Goal: Communication & Community: Answer question/provide support

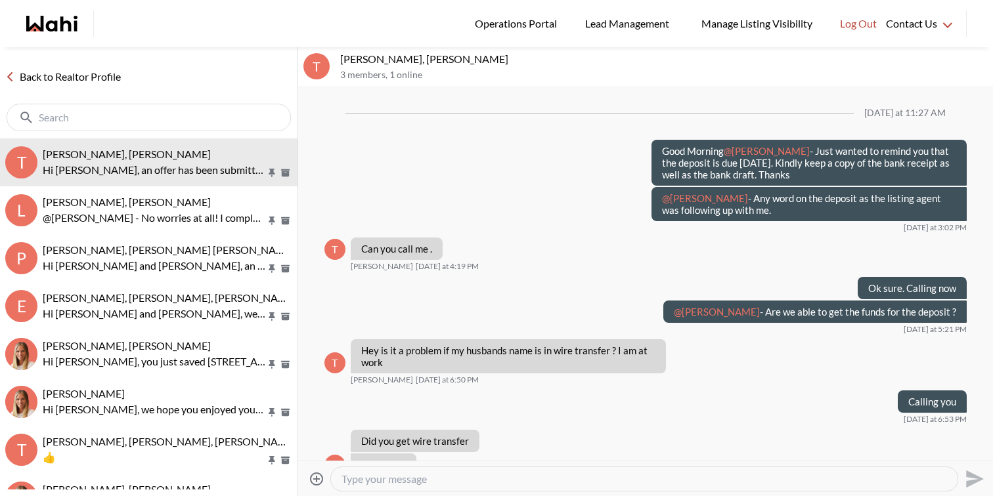
scroll to position [1127, 0]
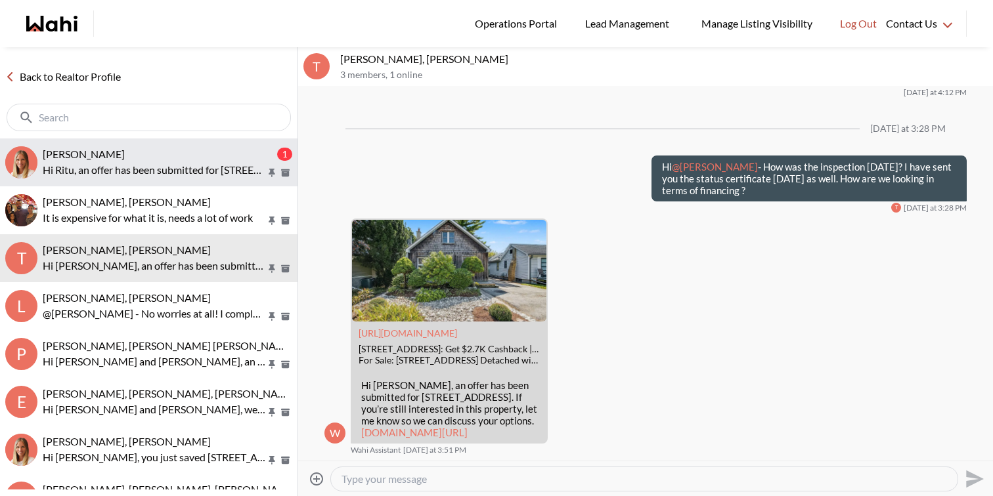
click at [192, 171] on p "Hi Ritu, an offer has been submitted for 295 Boisdale Ave, Richmond Hill, Ontar…" at bounding box center [154, 170] width 223 height 16
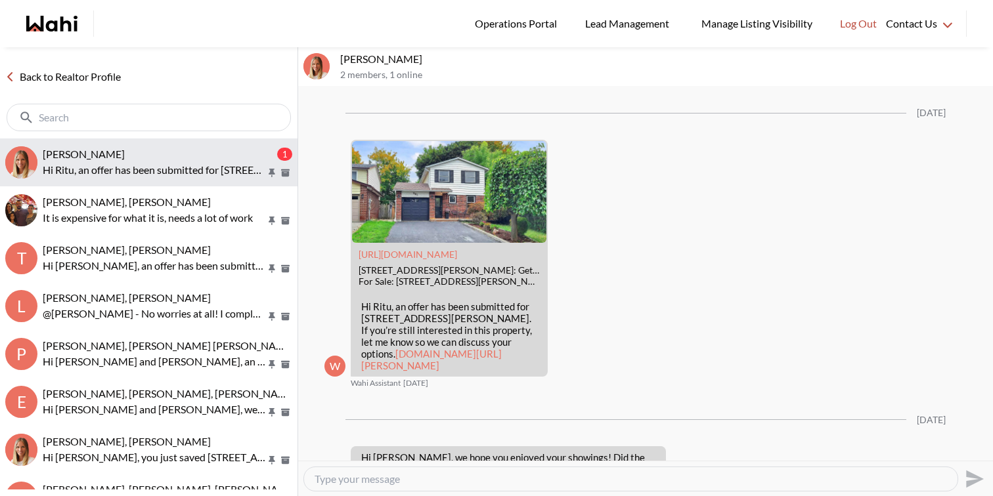
scroll to position [2159, 0]
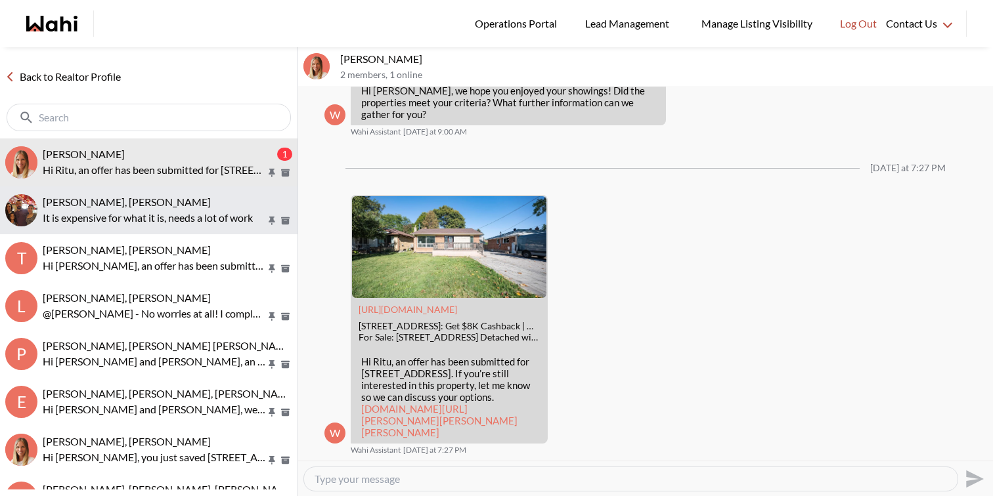
click at [190, 211] on p "It is expensive for what it is, needs a lot of work" at bounding box center [154, 218] width 223 height 16
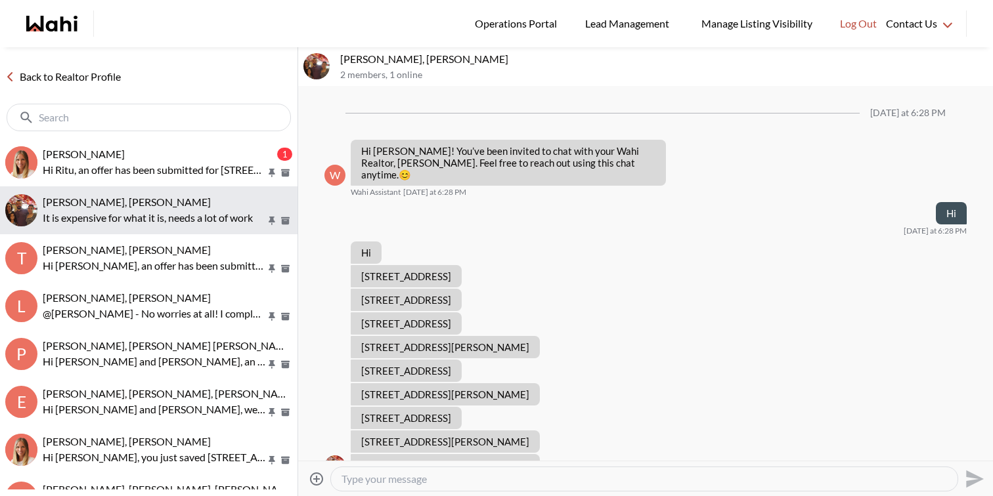
scroll to position [2304, 0]
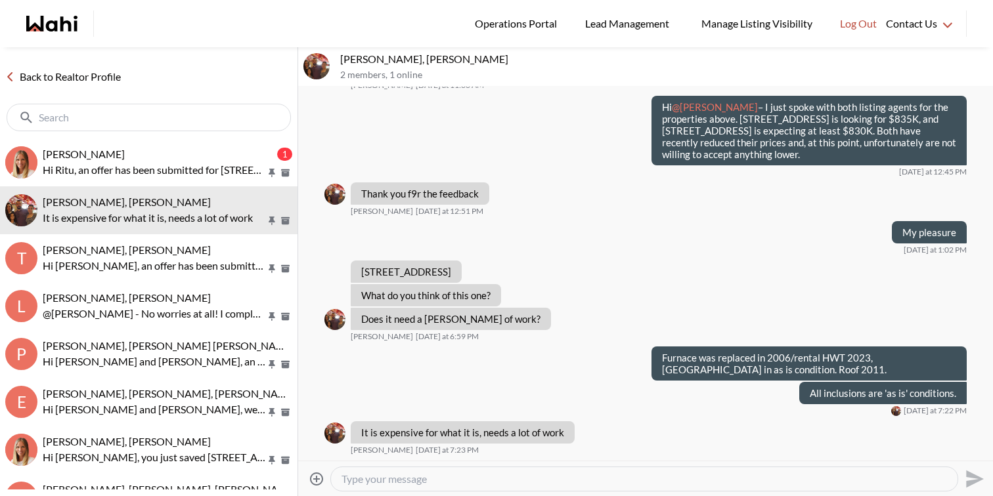
click at [408, 483] on textarea "Type your message" at bounding box center [643, 479] width 605 height 13
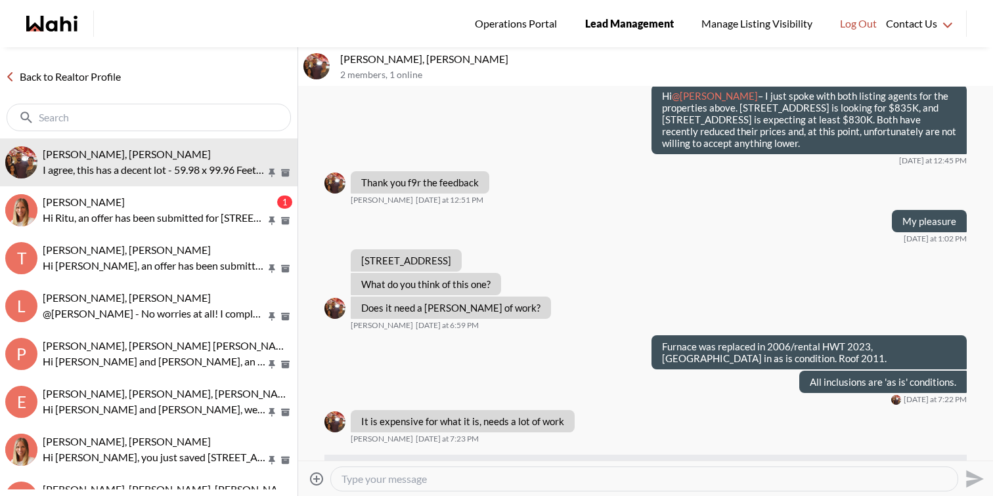
scroll to position [2367, 0]
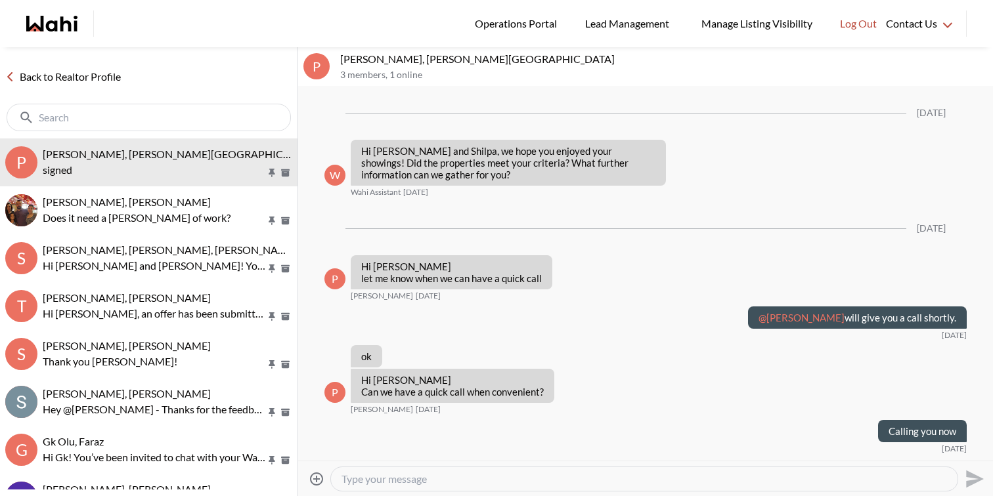
scroll to position [2658, 0]
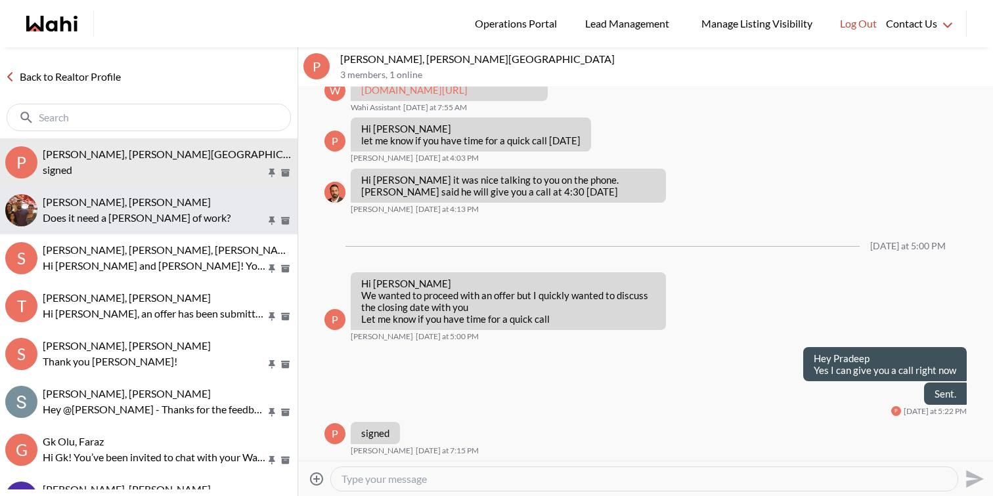
click at [143, 202] on span "[PERSON_NAME], [PERSON_NAME]" at bounding box center [127, 202] width 168 height 12
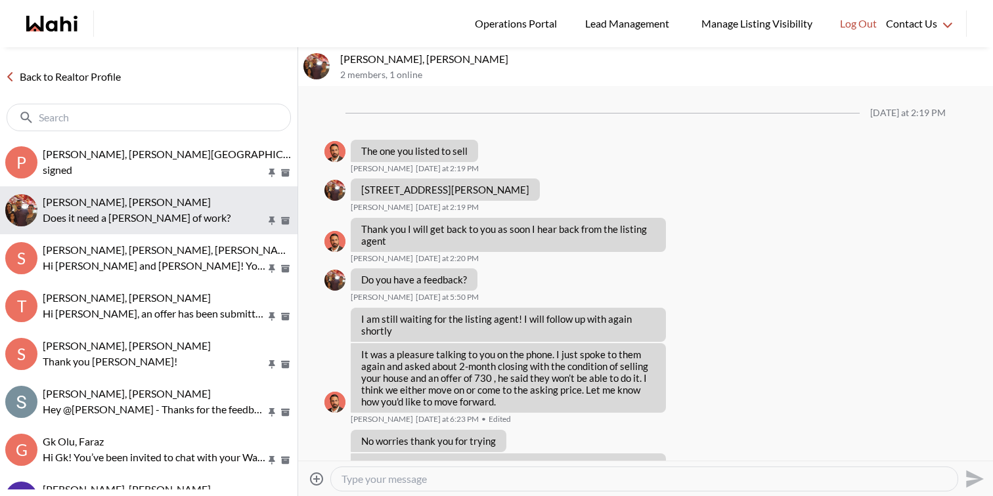
scroll to position [1324, 0]
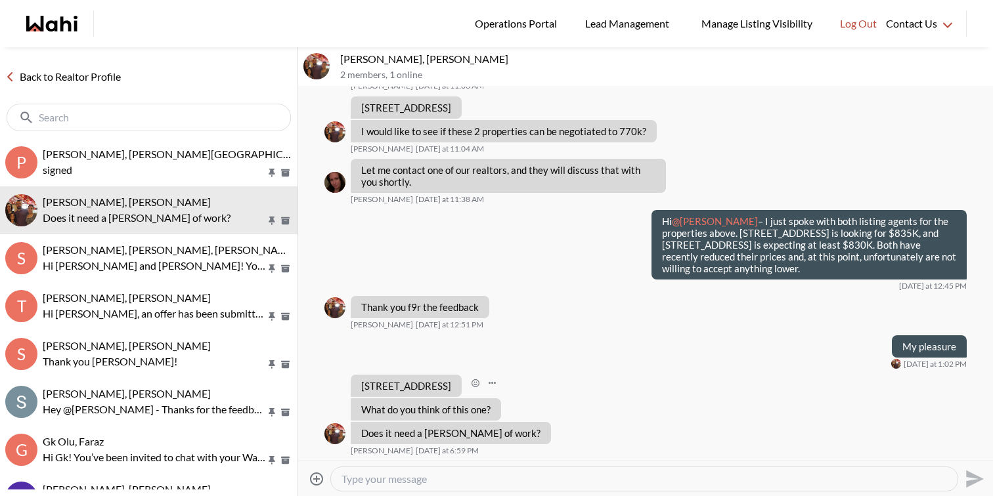
click at [451, 385] on p "28 Pine Bluff Tr, Ottawa, Ontario K2S 1E1" at bounding box center [406, 386] width 90 height 12
copy ul "28 Pine Bluff Tr, Ottawa, Ontario K2S 1E1 Ourayna Zammali Today at 6:59 PM"
click at [458, 479] on textarea "Type your message" at bounding box center [643, 479] width 605 height 13
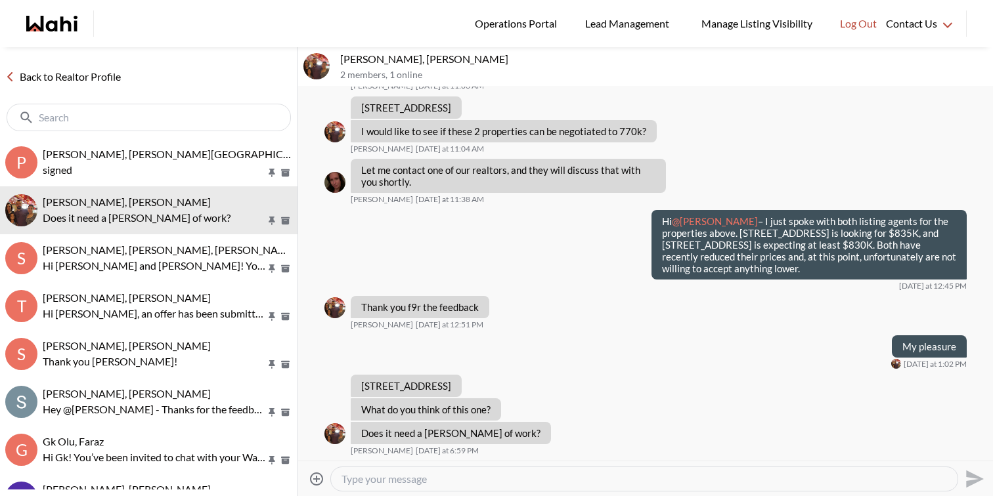
paste textarea "Furnace was replaced 2006/rental HWT 2023, Central Vac in as is condition. Roof…"
click at [446, 479] on textarea "Furnace was replaced 2006/rental HWT 2023, Central Vac in as is condition. Roof…" at bounding box center [643, 479] width 605 height 13
click at [444, 477] on textarea "Furnace was replaced 2006/rental HWT 2023, Central Vac in as is condition. Roof…" at bounding box center [643, 479] width 605 height 13
click at [817, 482] on textarea "Furnace was replaced in 2006/rental HWT 2023, Central Vac in as is condition. R…" at bounding box center [643, 479] width 605 height 13
type textarea "Furnace was replaced in 2006/rental HWT 2023, Central Vac in as is condition. R…"
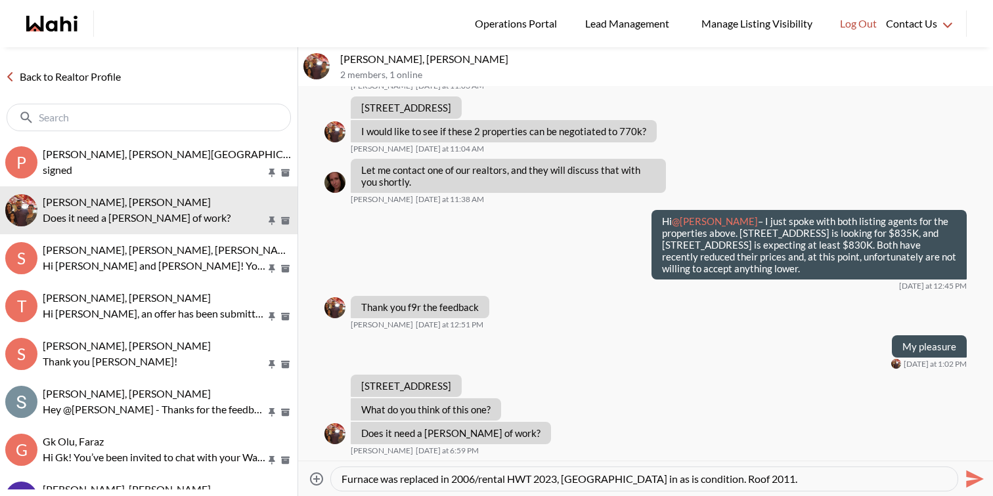
click at [968, 479] on icon "Send" at bounding box center [972, 479] width 21 height 21
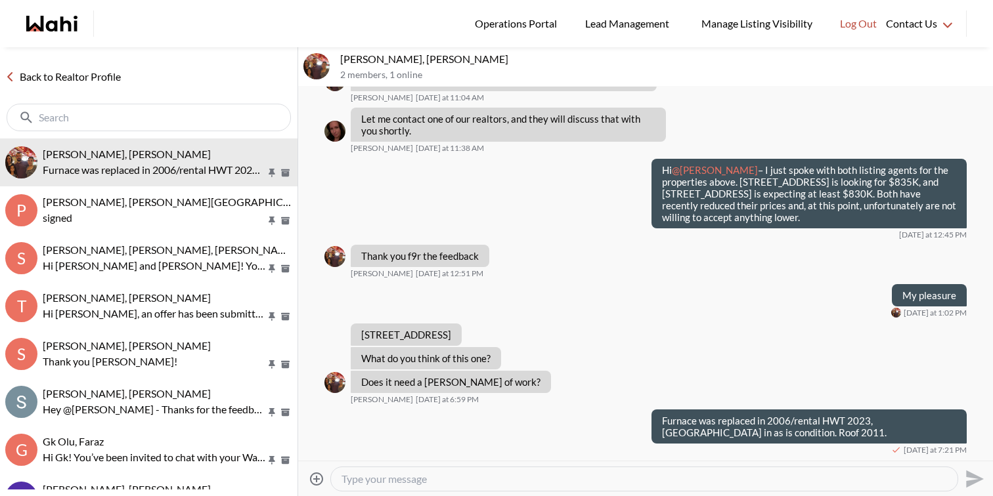
click at [465, 489] on div at bounding box center [644, 479] width 626 height 24
click at [466, 477] on textarea "Type your message" at bounding box center [643, 479] width 605 height 13
paste textarea "All inclusions are 'as is' conditions."
type textarea "All inclusions are 'as is' conditions."
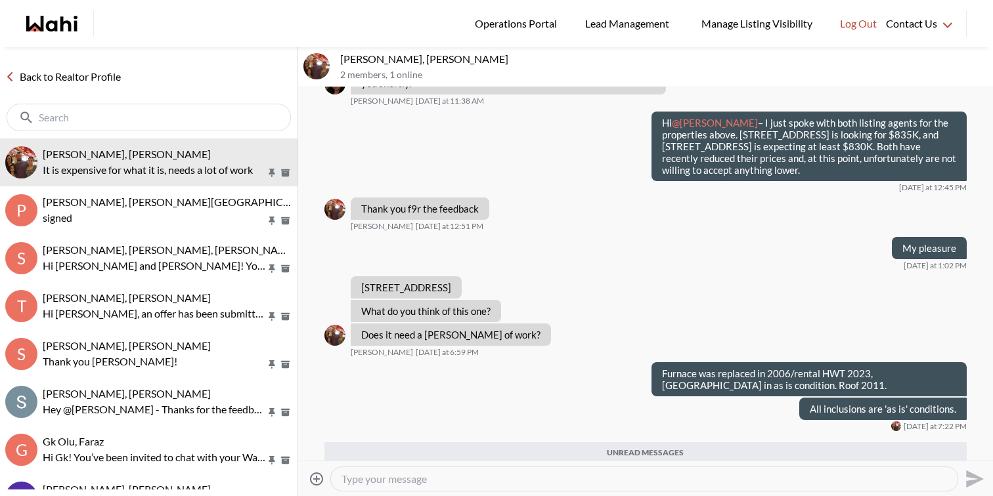
scroll to position [1469, 0]
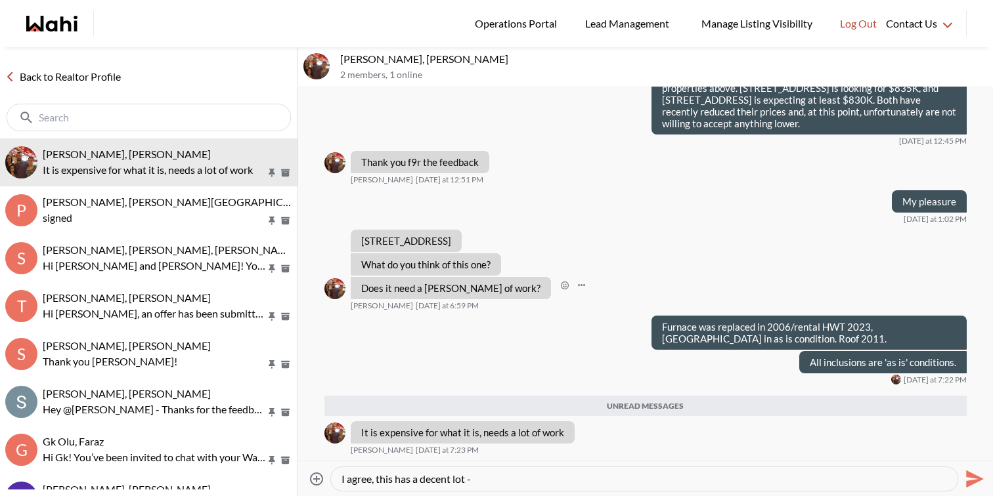
paste textarea "59.98 x 99.96 Feet"
click at [595, 477] on textarea "I agree, this has a decent lot - 59.98 x 99.96 Feet" at bounding box center [643, 479] width 605 height 13
drag, startPoint x: 630, startPoint y: 481, endPoint x: 615, endPoint y: 481, distance: 15.1
click at [623, 481] on textarea "I agree, this has a decent lot - 59.98 x 99.96 Feet. They recently reduce the p…" at bounding box center [643, 479] width 605 height 13
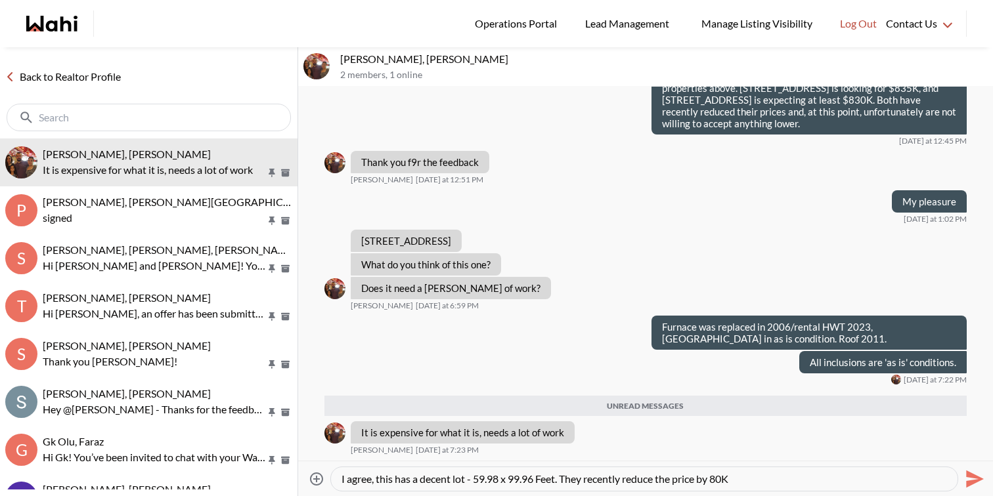
click at [632, 483] on textarea "I agree, this has a decent lot - 59.98 x 99.96 Feet. They recently reduce the p…" at bounding box center [643, 479] width 605 height 13
drag, startPoint x: 662, startPoint y: 479, endPoint x: 639, endPoint y: 477, distance: 23.7
click at [637, 478] on textarea "I agree, this has a decent lot - 59.98 x 99.96 Feet. They recently reduce the p…" at bounding box center [643, 479] width 605 height 13
click at [630, 479] on textarea "I agree, this has a decent lot - 59.98 x 99.96 Feet. They recently reduce the p…" at bounding box center [643, 479] width 605 height 13
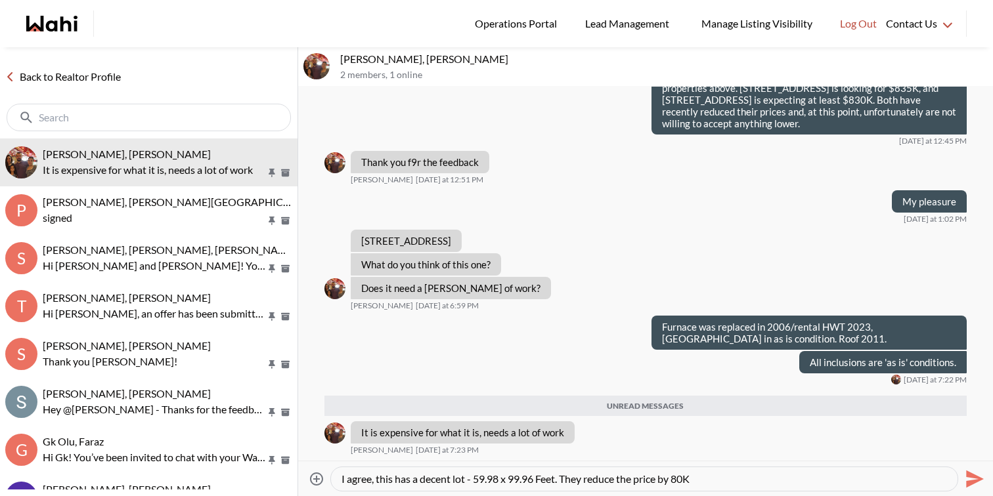
click at [771, 481] on textarea "I agree, this has a decent lot - 59.98 x 99.96 Feet. They reduce the price by 8…" at bounding box center [643, 479] width 605 height 13
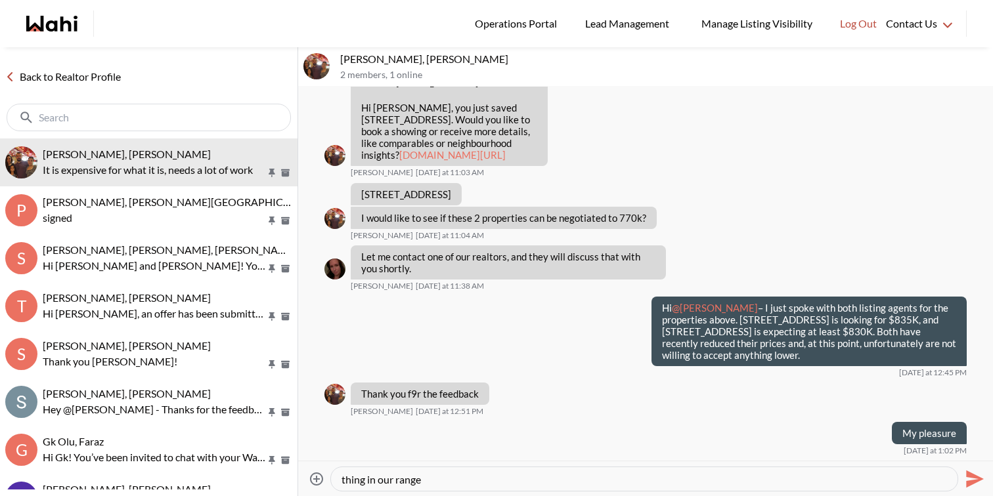
scroll to position [1213, 0]
type textarea "I agree, this has a decent lot - 59.98 x 99.96 Feet. They reduce the price by 8…"
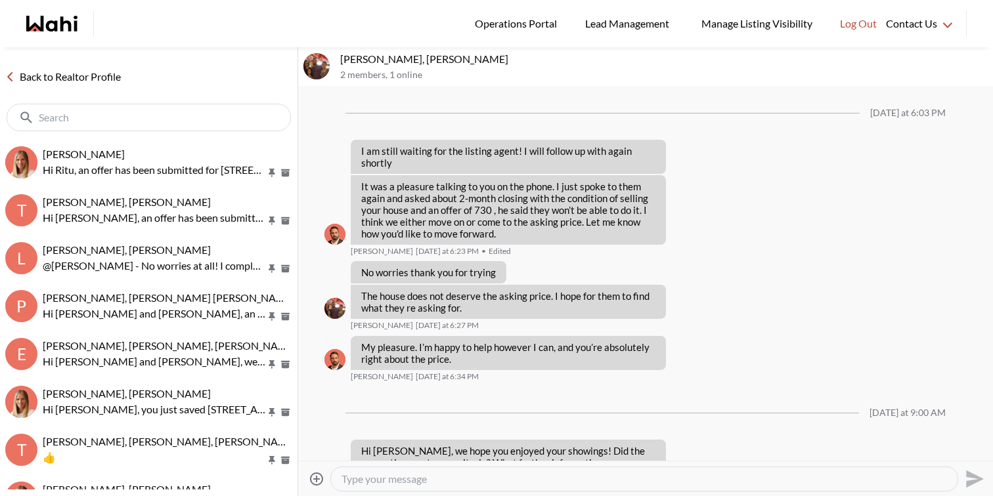
scroll to position [1333, 0]
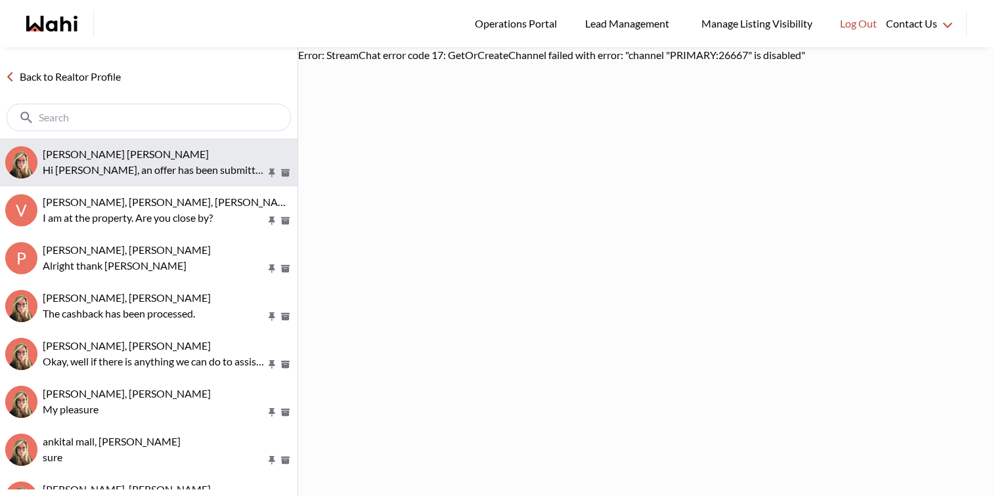
click at [114, 160] on span "Arek Klauza, Barbara" at bounding box center [126, 154] width 166 height 12
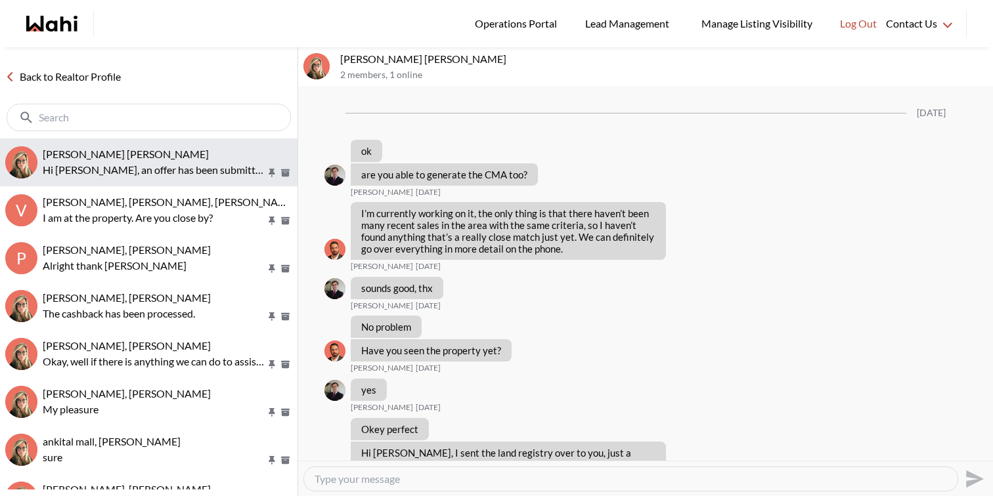
scroll to position [1776, 0]
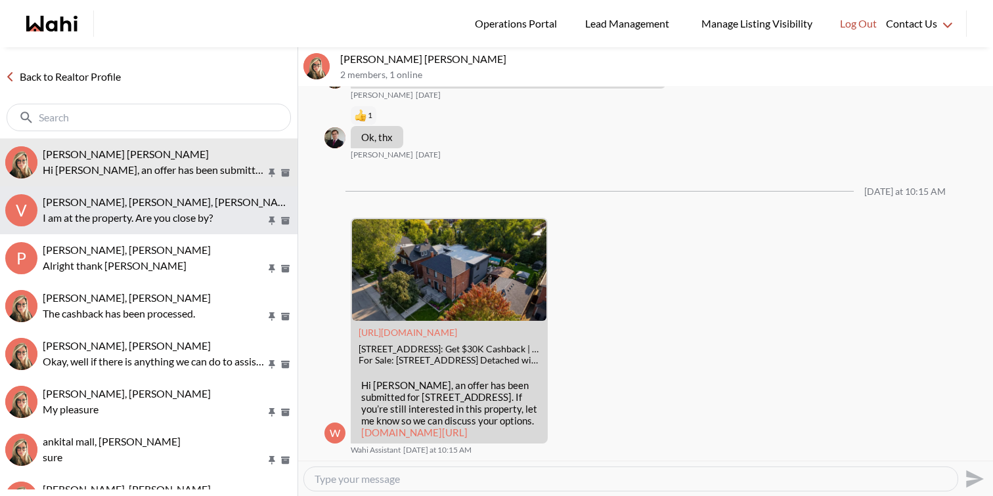
click at [120, 205] on span "Volodymyr Vozniak, Barbara, Khalid, Alicia" at bounding box center [213, 202] width 340 height 12
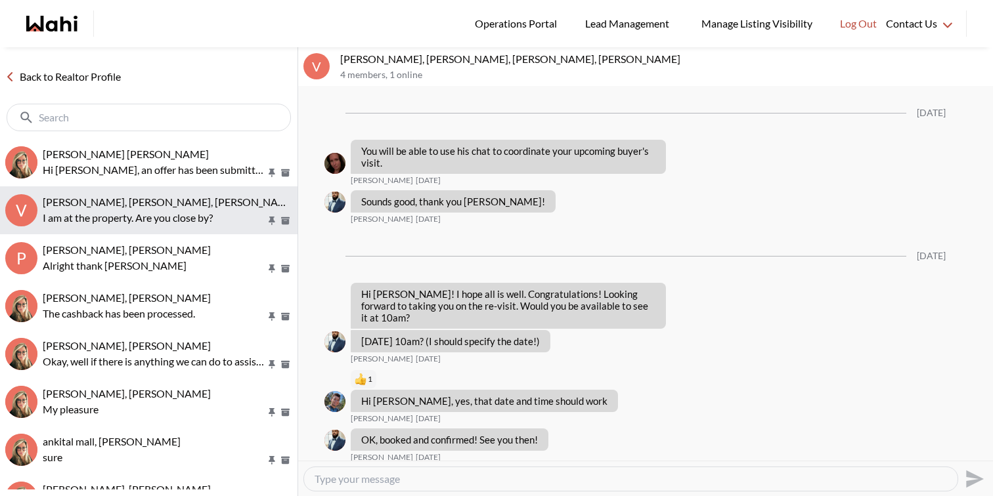
scroll to position [111, 0]
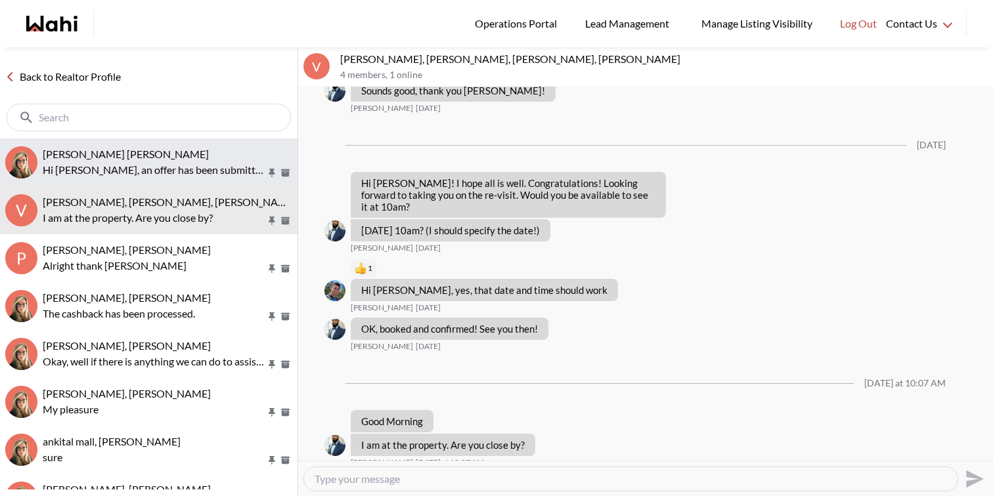
click at [118, 159] on span "[PERSON_NAME] [PERSON_NAME]" at bounding box center [126, 154] width 166 height 12
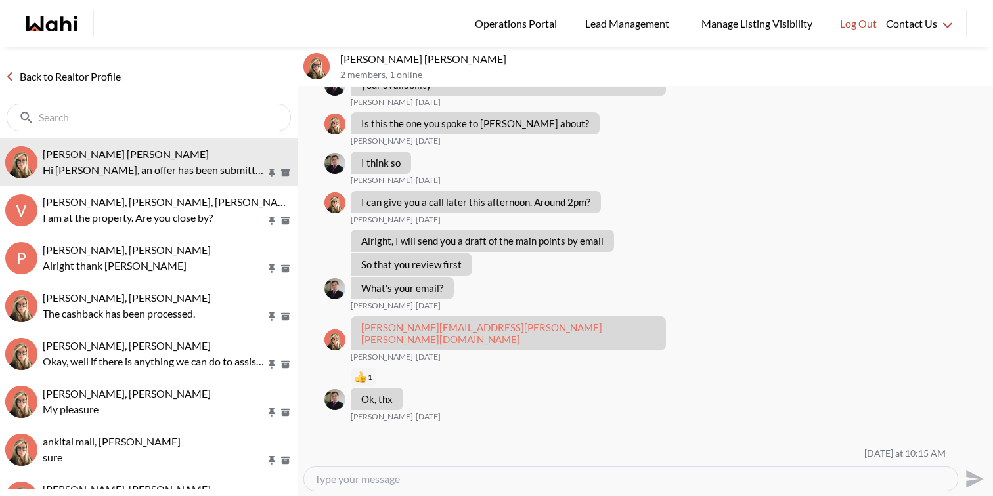
scroll to position [1776, 0]
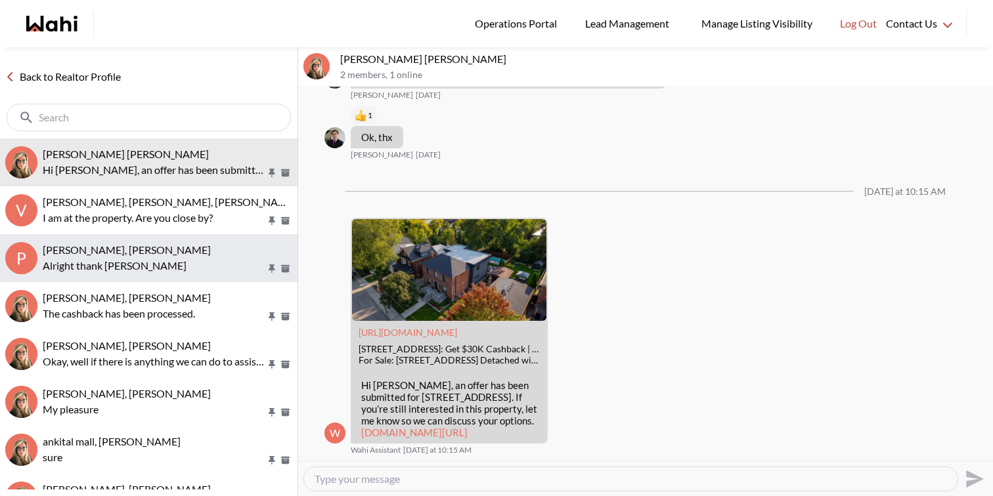
click at [168, 244] on span "[PERSON_NAME], [PERSON_NAME]" at bounding box center [127, 250] width 168 height 12
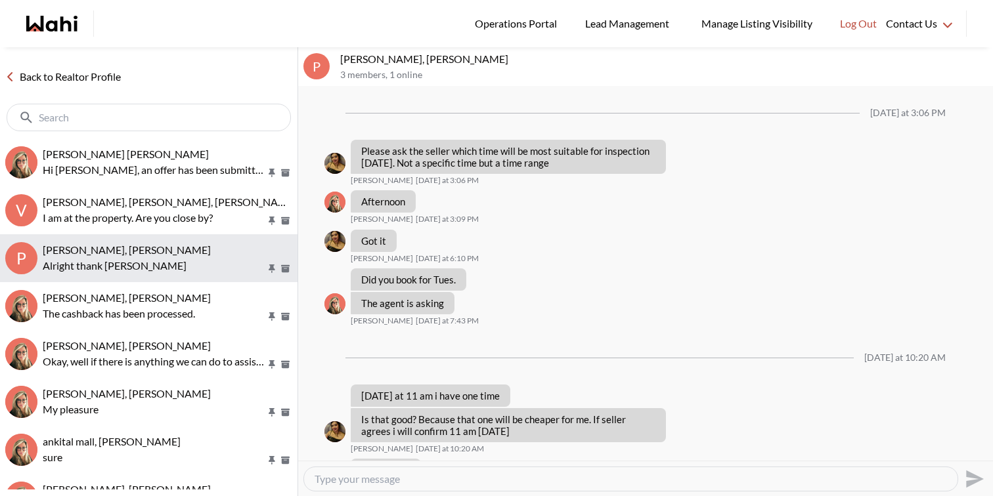
scroll to position [635, 0]
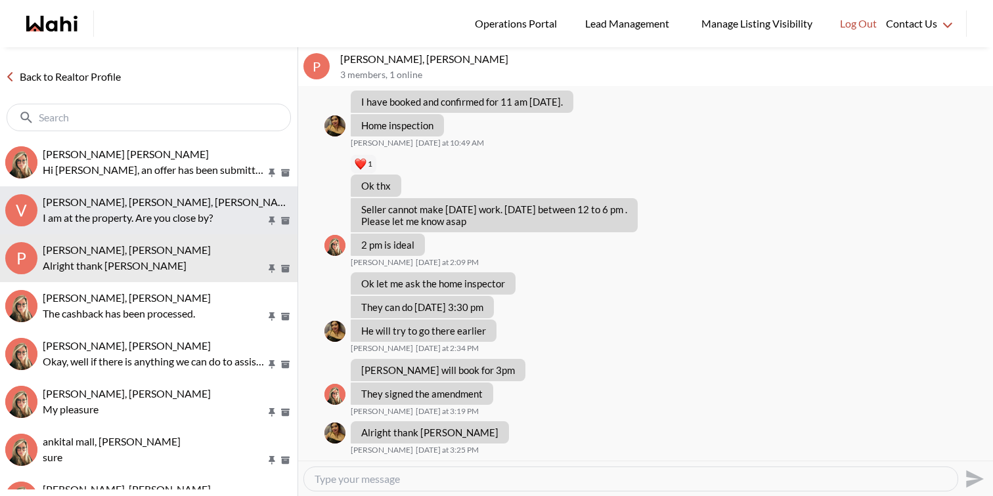
click at [166, 213] on p "I am at the property. Are you close by?" at bounding box center [154, 218] width 223 height 16
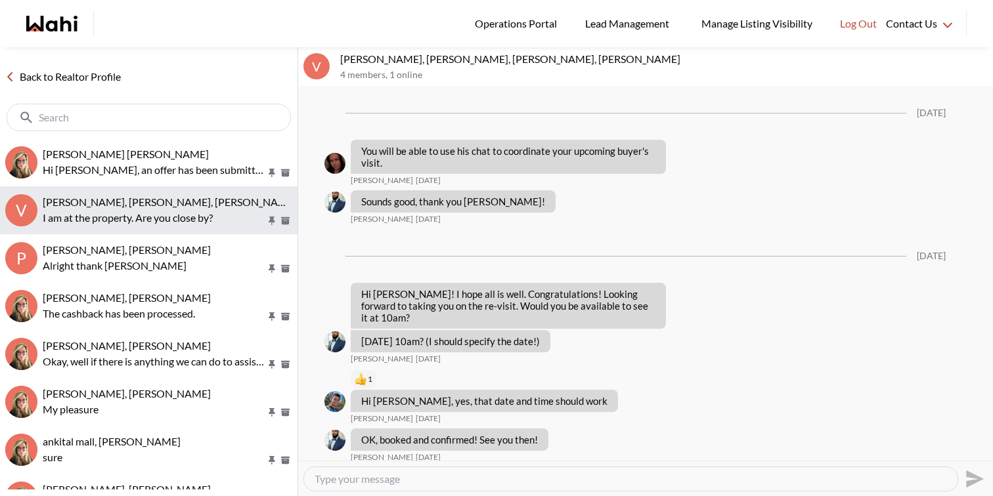
scroll to position [111, 0]
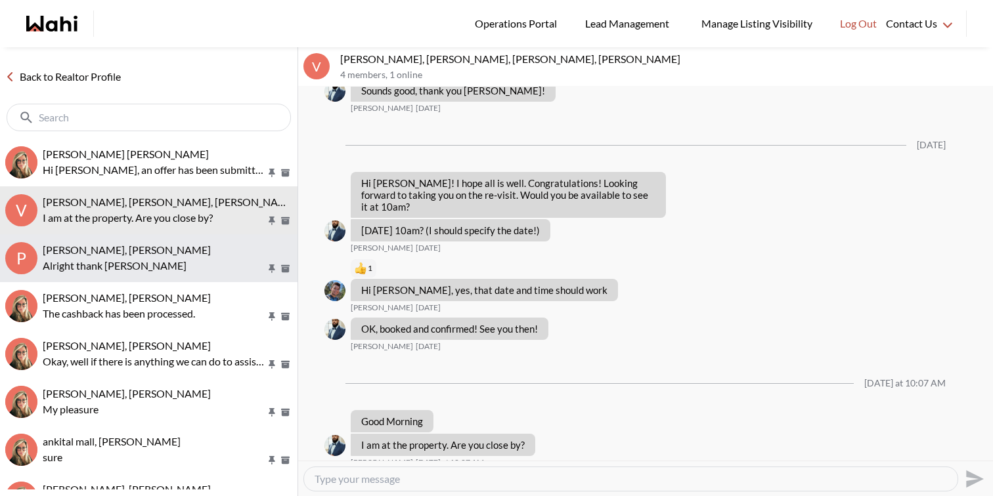
click at [166, 268] on p "Alright thank [PERSON_NAME]" at bounding box center [154, 266] width 223 height 16
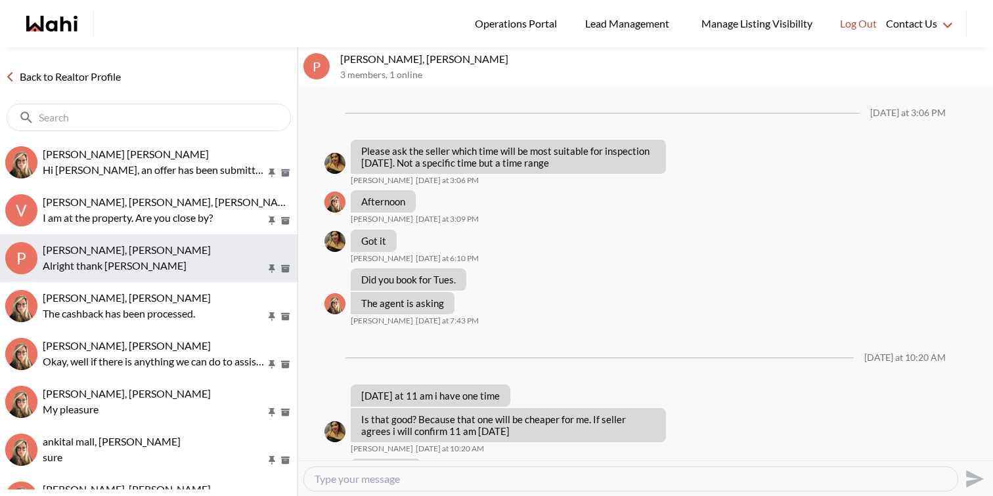
scroll to position [635, 0]
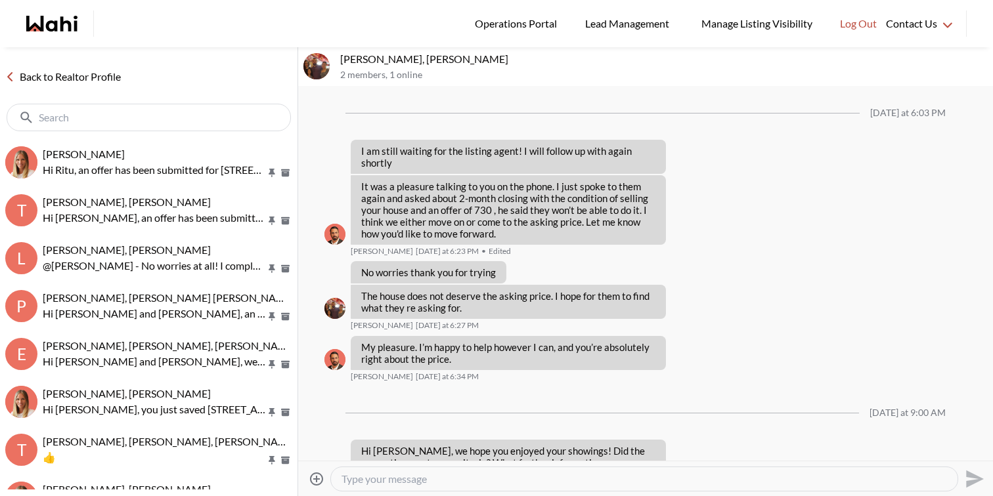
scroll to position [1333, 0]
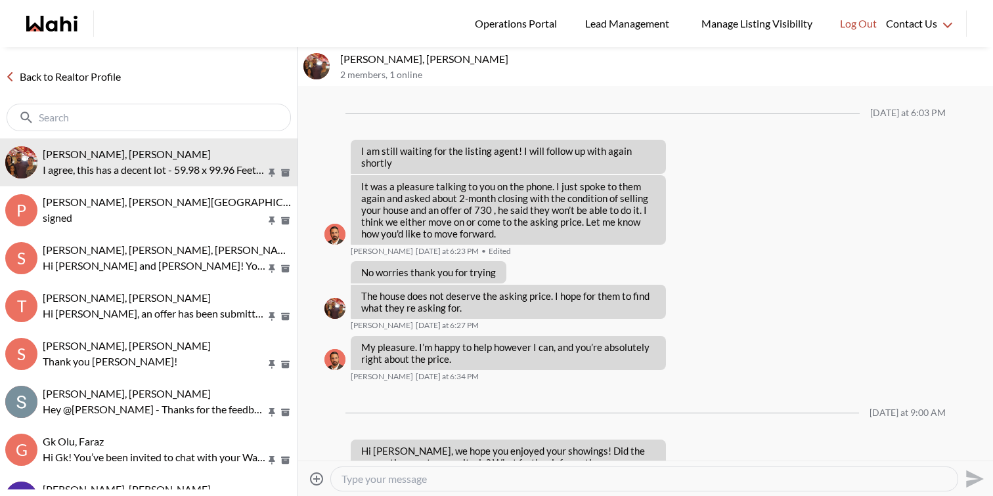
scroll to position [1333, 0]
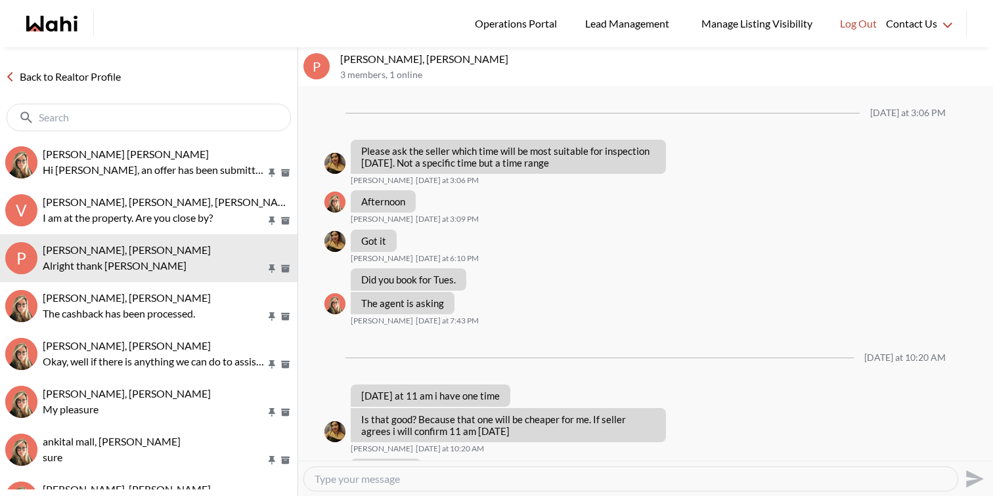
scroll to position [635, 0]
